Goal: Check status

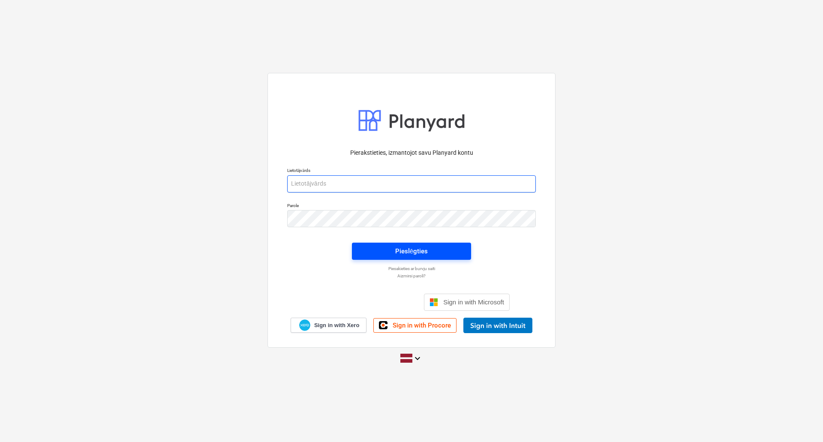
type input "[EMAIL_ADDRESS][DOMAIN_NAME]"
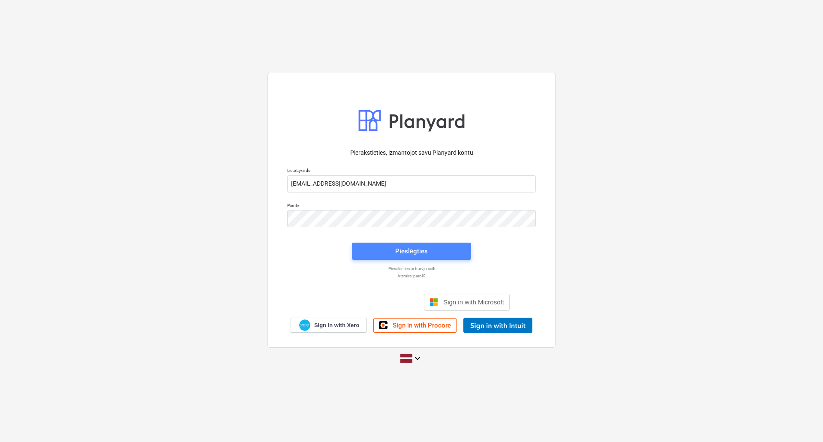
click at [380, 253] on span "Pieslēgties" at bounding box center [411, 251] width 99 height 11
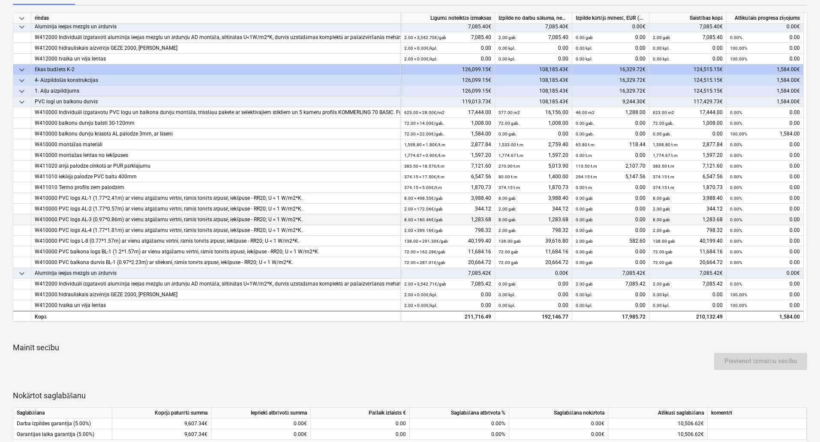
scroll to position [34, 0]
